Goal: Task Accomplishment & Management: Use online tool/utility

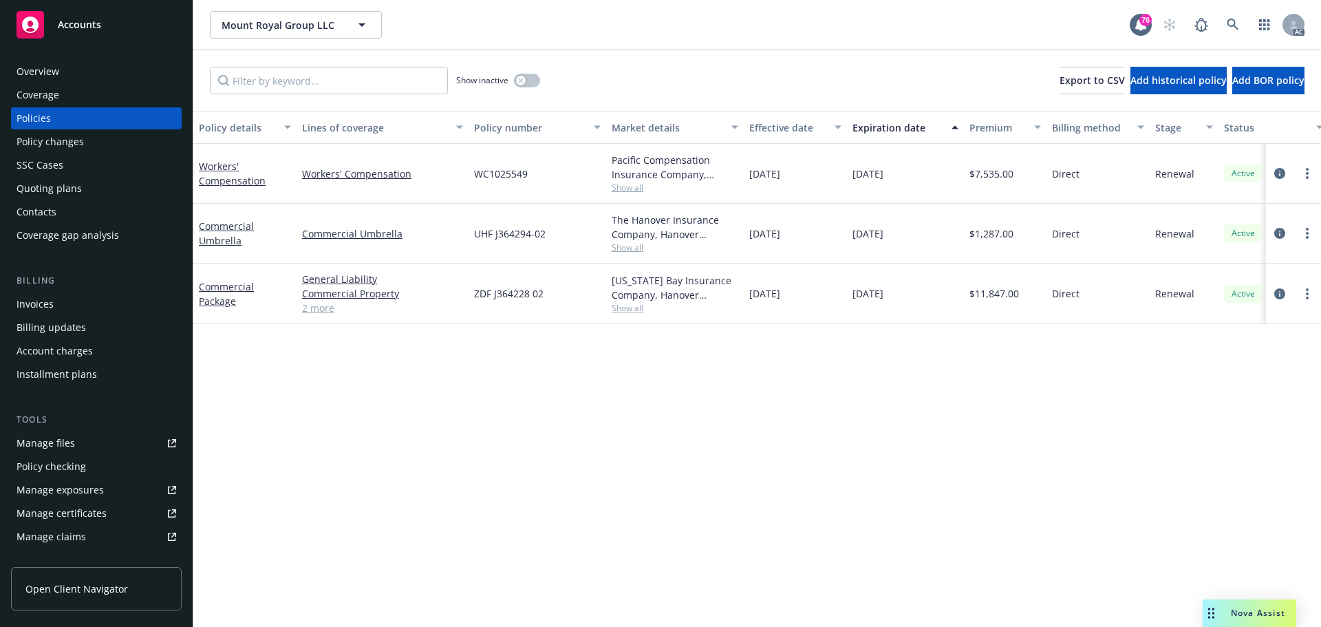
click at [65, 64] on div "Overview" at bounding box center [97, 72] width 160 height 22
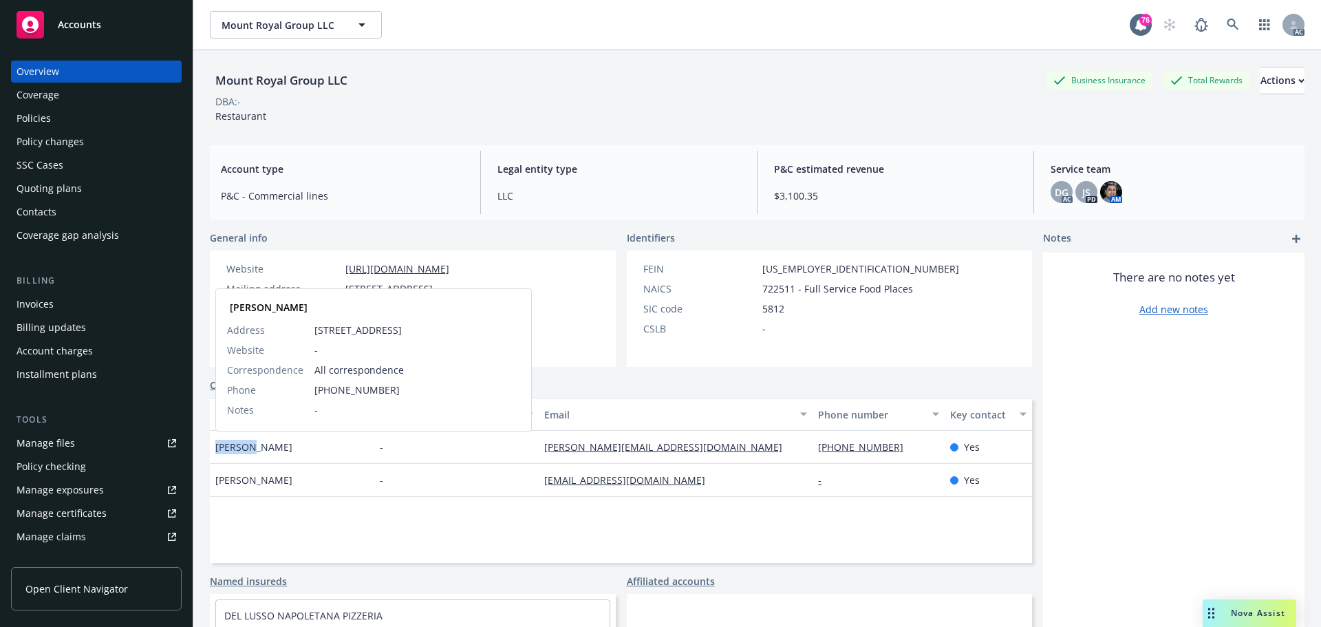
drag, startPoint x: 241, startPoint y: 451, endPoint x: 216, endPoint y: 450, distance: 24.8
click at [216, 450] on span "Tricia Wong" at bounding box center [253, 447] width 77 height 14
copy span "Tricia"
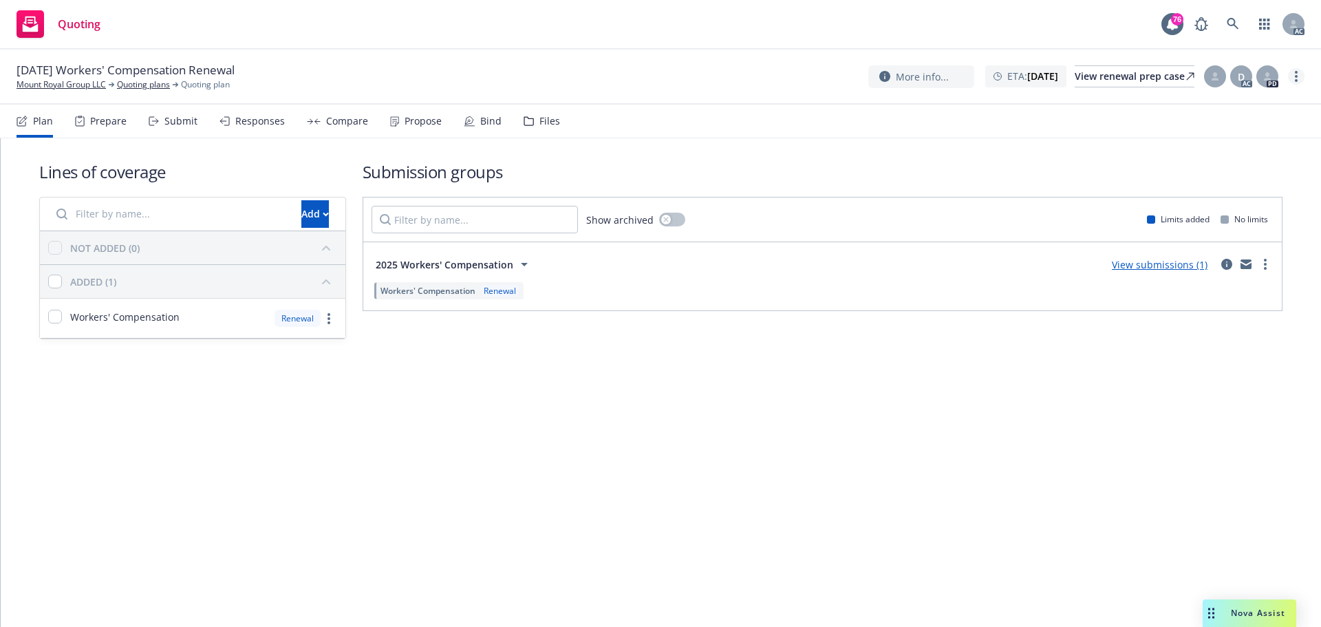
click at [1295, 78] on icon "more" at bounding box center [1296, 76] width 3 height 11
click at [1239, 106] on link "Copy logging email" at bounding box center [1226, 105] width 153 height 28
click at [171, 123] on div "Submit" at bounding box center [180, 121] width 33 height 11
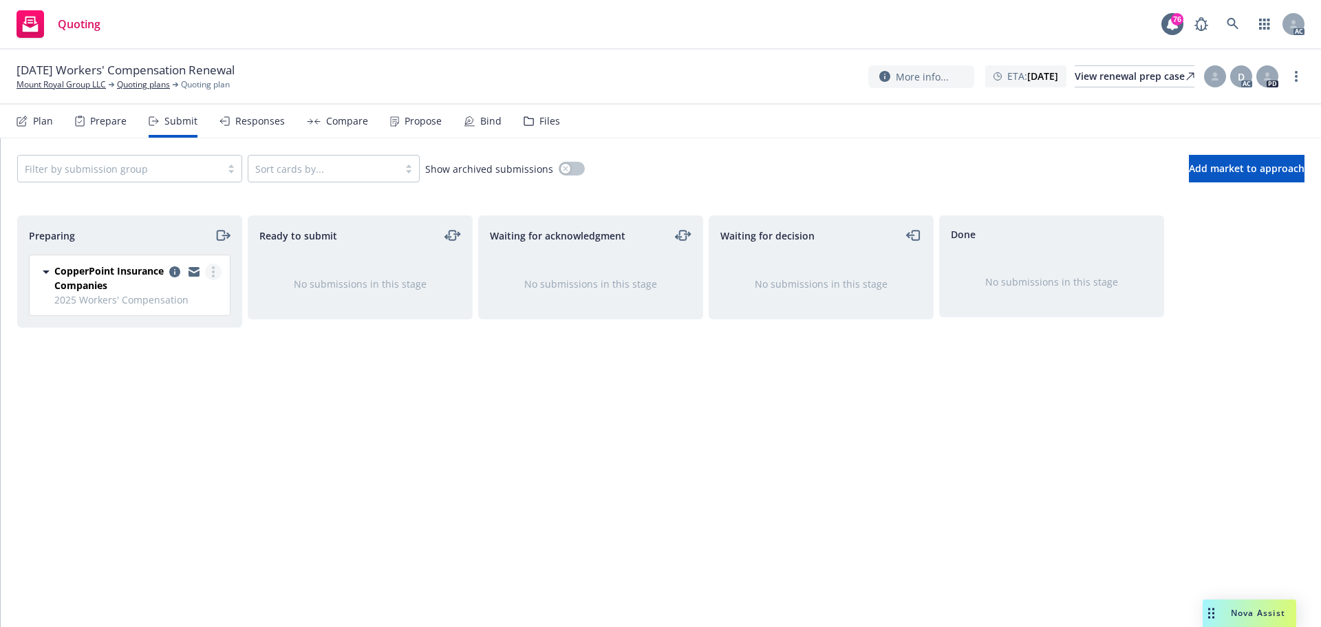
click at [217, 272] on link "more" at bounding box center [213, 271] width 17 height 17
click at [182, 325] on span "Log acknowledgement" at bounding box center [151, 327] width 136 height 13
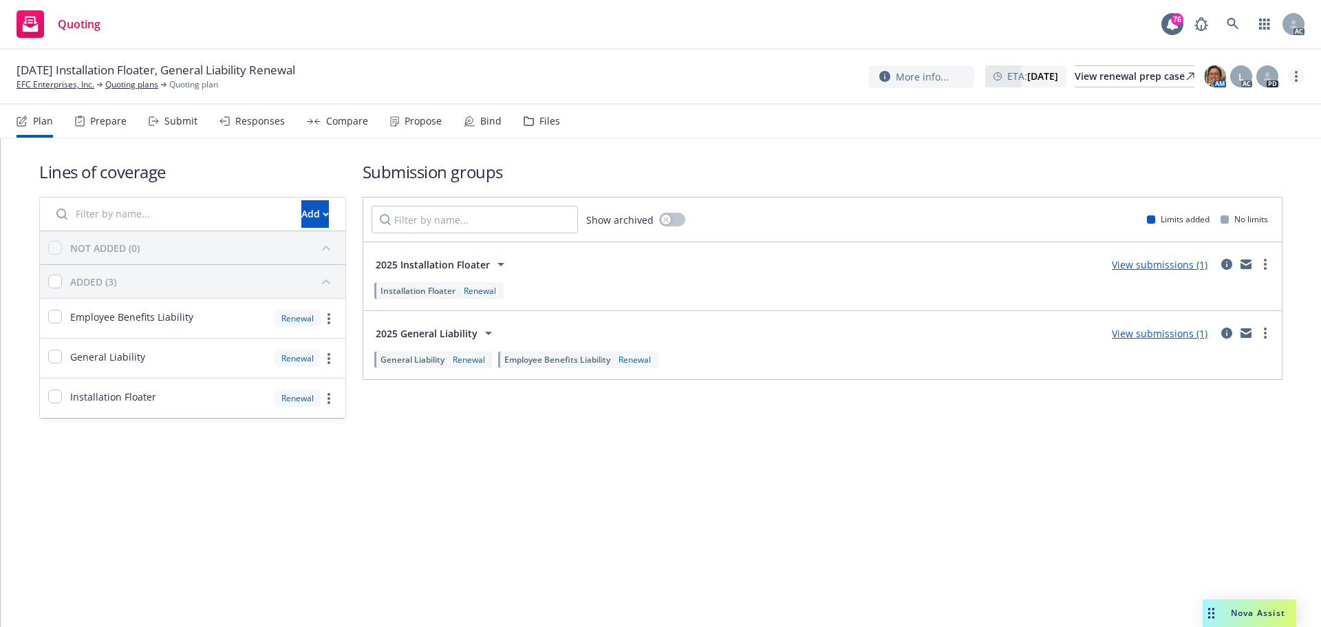
click at [1293, 72] on link "more" at bounding box center [1296, 76] width 17 height 17
click at [1225, 103] on link "Copy logging email" at bounding box center [1226, 105] width 153 height 28
